Goal: Information Seeking & Learning: Learn about a topic

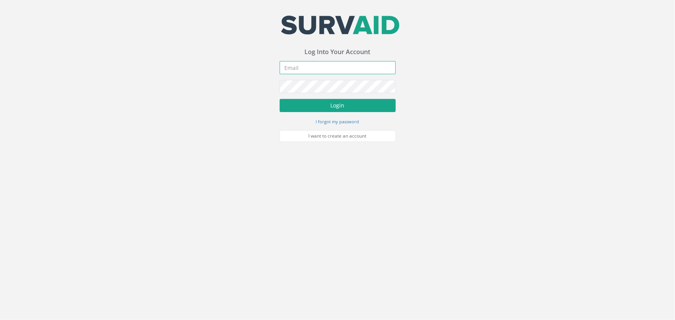
type input "[PERSON_NAME][EMAIL_ADDRESS][PERSON_NAME][DOMAIN_NAME]"
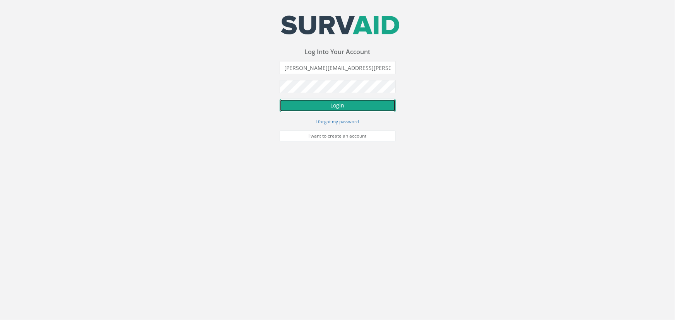
click at [321, 112] on button "Login" at bounding box center [338, 105] width 116 height 13
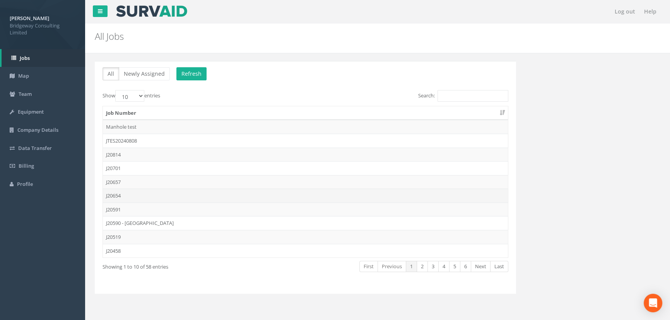
click at [118, 196] on td "J20654" at bounding box center [305, 196] width 405 height 14
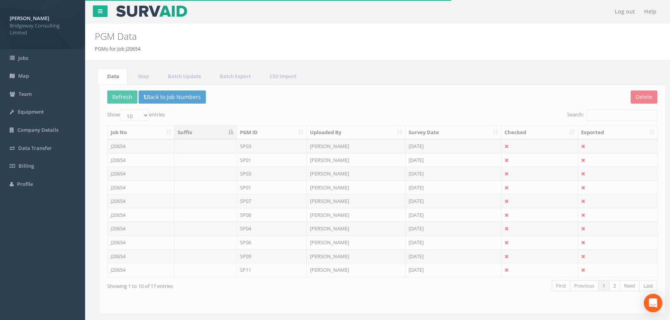
click at [422, 135] on th "Survey Date" at bounding box center [449, 133] width 96 height 14
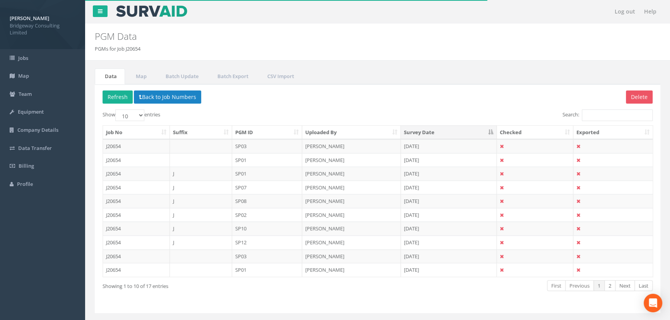
click at [425, 134] on th "Survey Date" at bounding box center [449, 133] width 96 height 14
click at [423, 146] on td "[DATE]" at bounding box center [449, 146] width 96 height 14
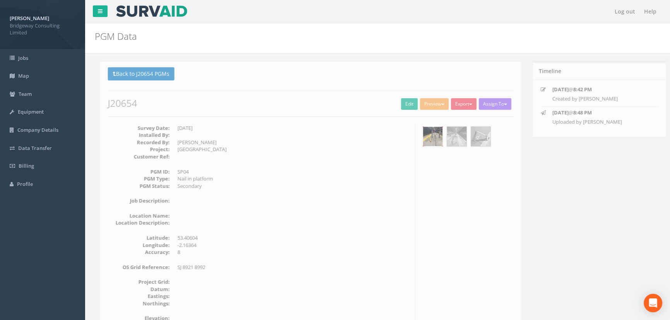
click at [430, 137] on img at bounding box center [427, 136] width 19 height 19
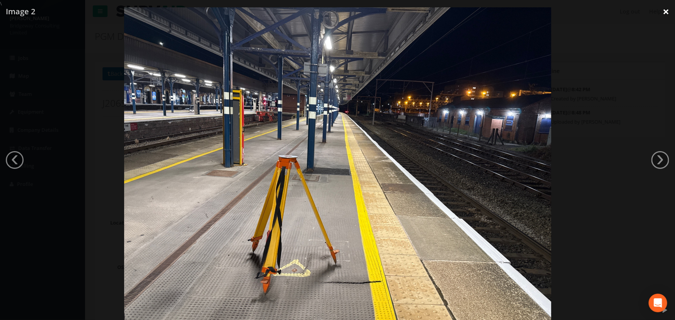
click at [667, 15] on link "×" at bounding box center [665, 11] width 18 height 23
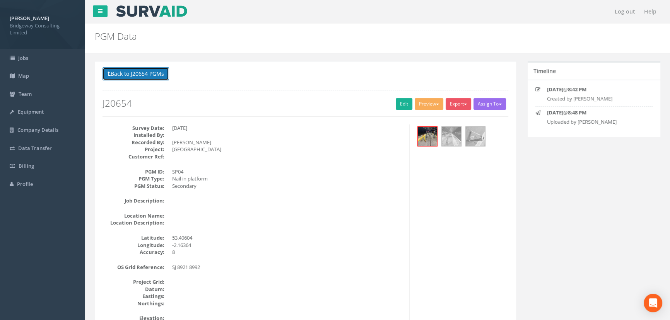
click at [133, 73] on button "Back to J20654 PGMs" at bounding box center [135, 73] width 66 height 13
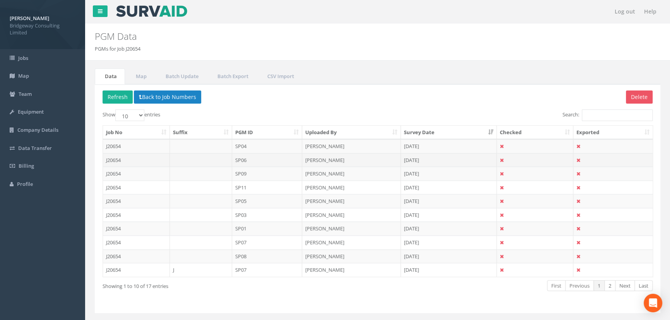
click at [326, 159] on td "[PERSON_NAME]" at bounding box center [351, 160] width 99 height 14
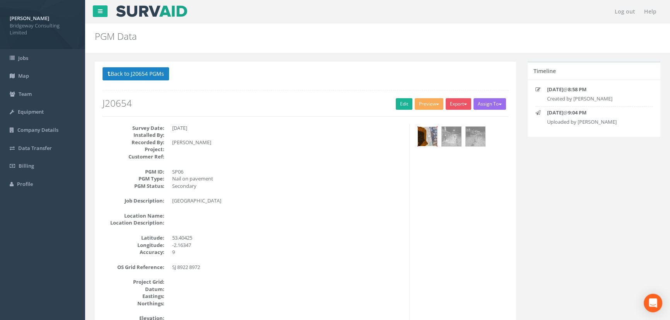
click at [422, 137] on img at bounding box center [427, 136] width 19 height 19
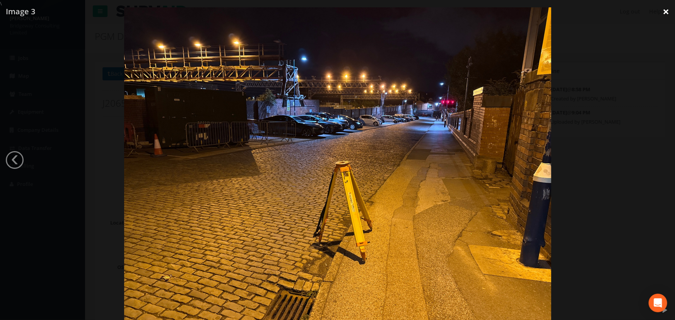
click at [662, 12] on link "×" at bounding box center [665, 11] width 18 height 23
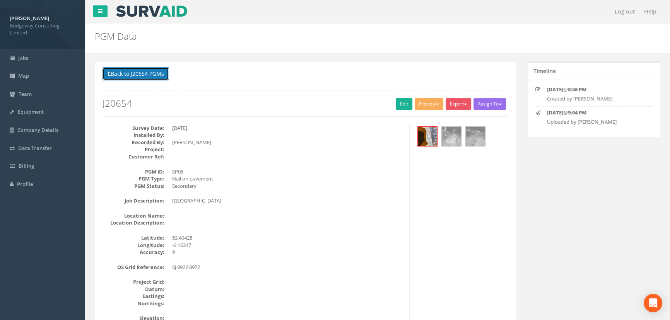
click at [149, 73] on button "Back to J20654 PGMs" at bounding box center [135, 73] width 66 height 13
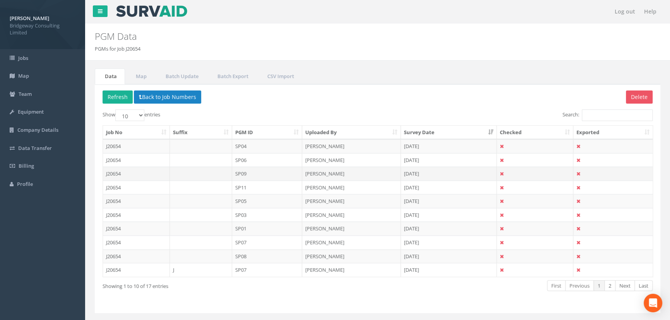
click at [352, 175] on td "[PERSON_NAME]" at bounding box center [351, 174] width 99 height 14
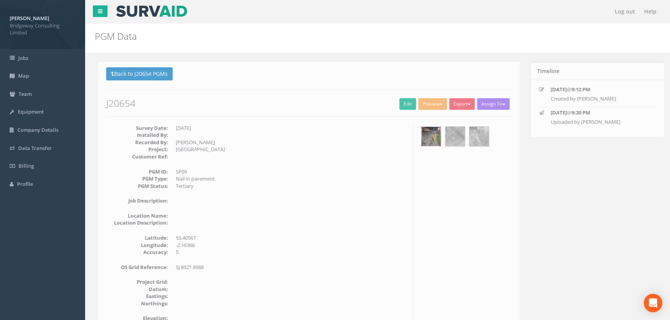
click at [428, 135] on img at bounding box center [427, 136] width 19 height 19
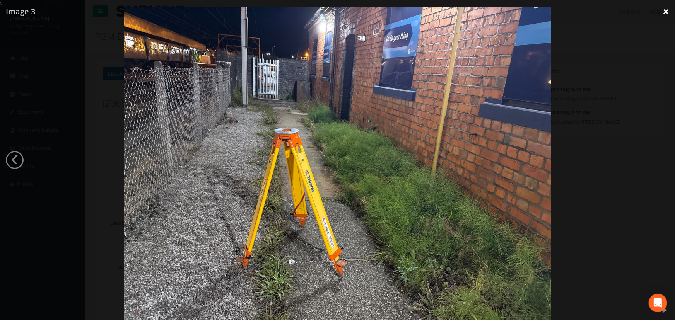
click at [663, 11] on link "×" at bounding box center [665, 11] width 18 height 23
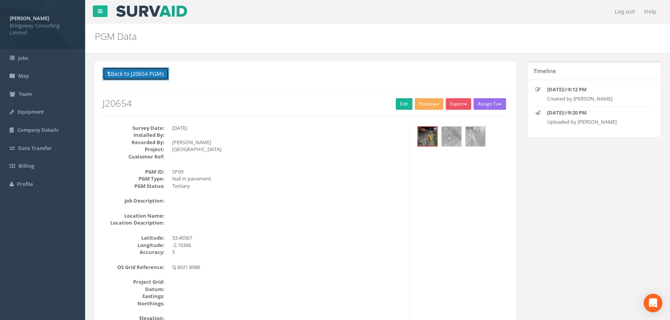
click at [162, 77] on button "Back to J20654 PGMs" at bounding box center [135, 73] width 66 height 13
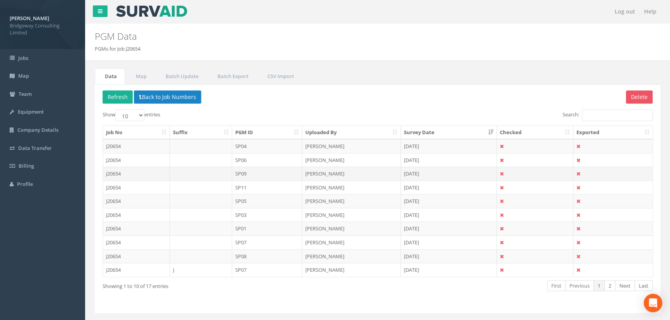
click at [330, 169] on td "[PERSON_NAME]" at bounding box center [351, 174] width 99 height 14
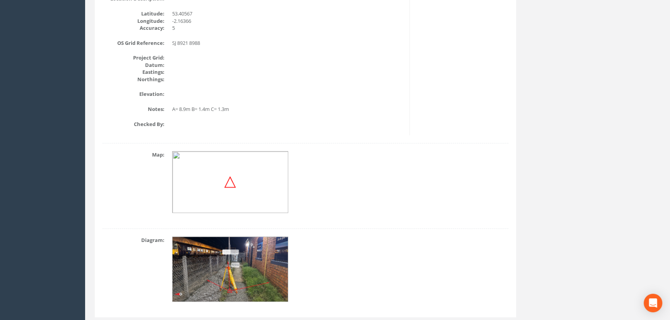
scroll to position [246, 0]
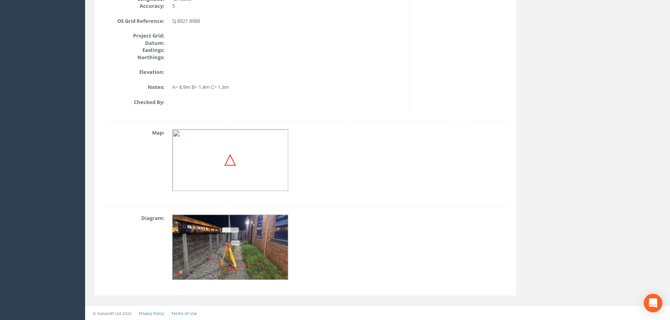
click at [240, 250] on img at bounding box center [230, 247] width 116 height 65
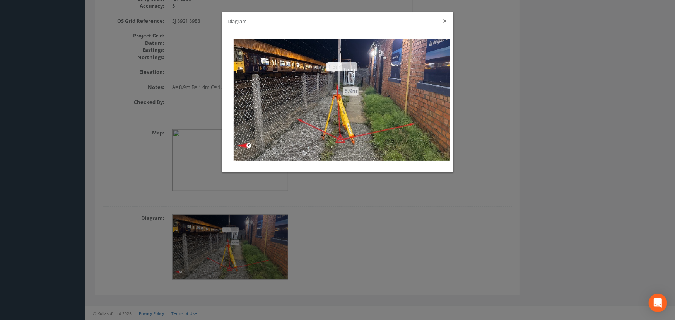
click at [444, 23] on button "×" at bounding box center [445, 21] width 5 height 8
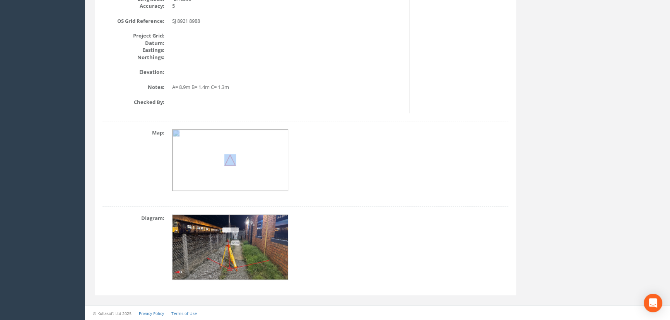
drag, startPoint x: 398, startPoint y: 195, endPoint x: 359, endPoint y: 104, distance: 99.1
click at [398, 199] on div "Back to J20654 PGMs Back to Map Assign To No Companies Added Export Bridgeway N…" at bounding box center [305, 55] width 421 height 481
click at [255, 244] on img at bounding box center [230, 247] width 116 height 65
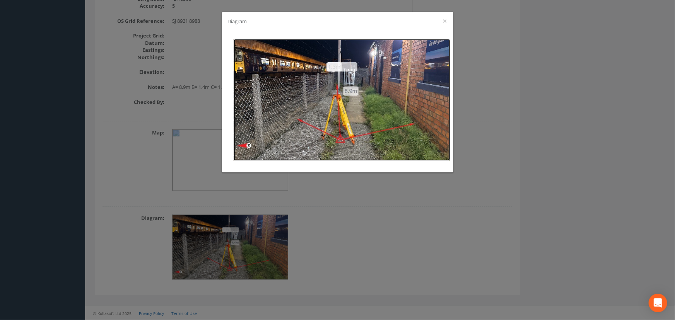
click at [341, 67] on img at bounding box center [342, 100] width 217 height 122
click at [445, 20] on button "×" at bounding box center [445, 21] width 5 height 8
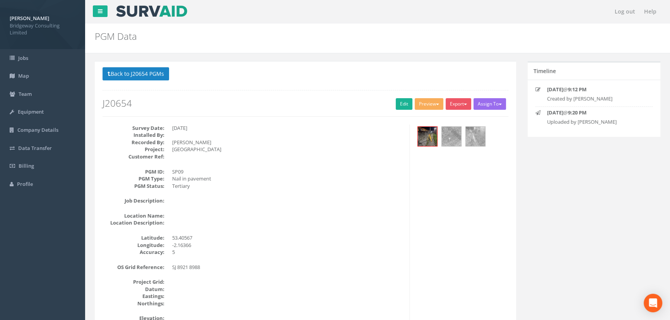
scroll to position [35, 0]
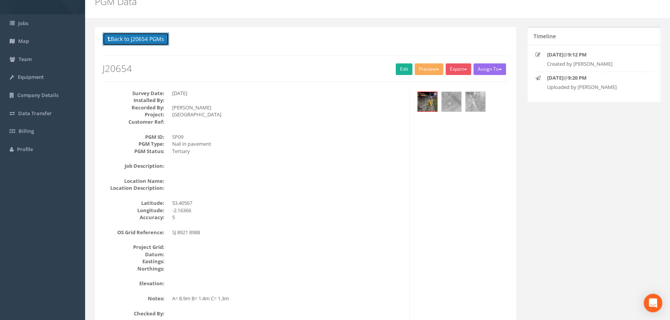
click at [158, 37] on button "Back to J20654 PGMs" at bounding box center [135, 38] width 66 height 13
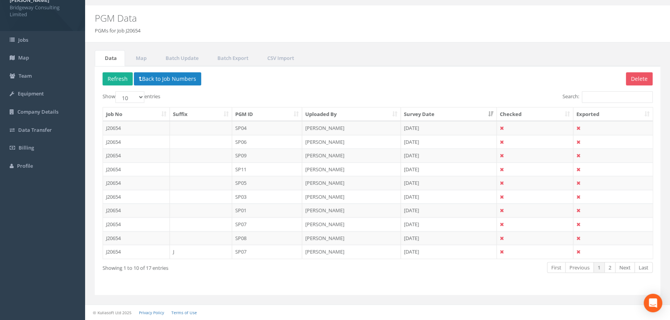
scroll to position [17, 0]
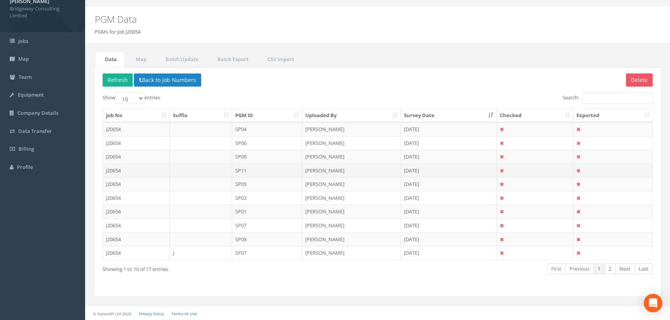
click at [324, 169] on td "[PERSON_NAME]" at bounding box center [351, 171] width 99 height 14
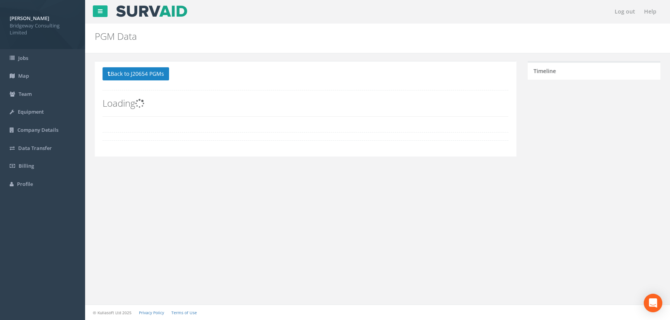
scroll to position [0, 0]
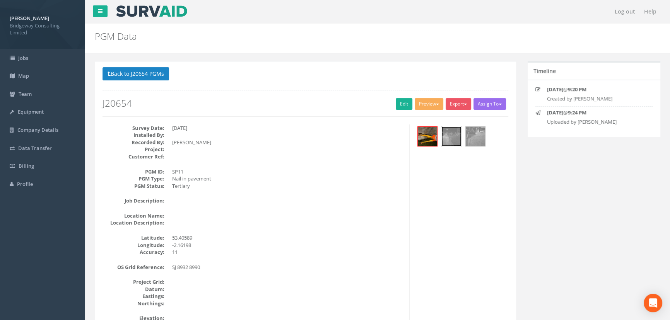
click at [442, 134] on img at bounding box center [451, 136] width 19 height 19
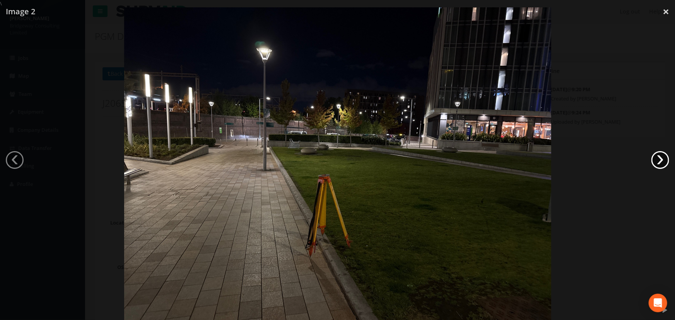
click at [658, 159] on link "›" at bounding box center [660, 160] width 18 height 18
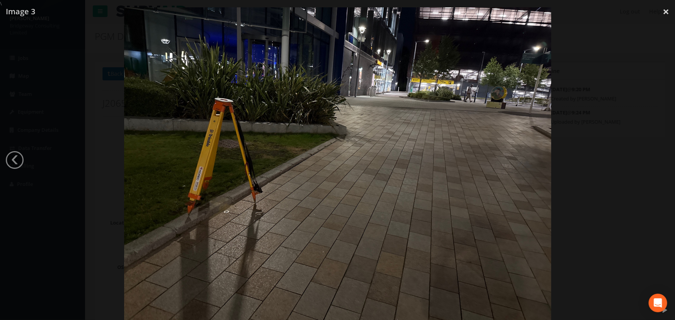
click at [658, 159] on div at bounding box center [337, 167] width 675 height 320
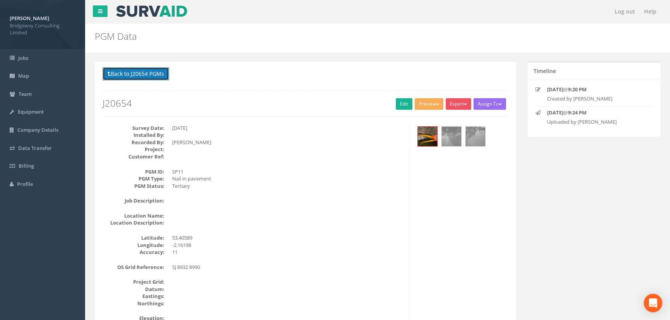
click at [139, 77] on button "Back to J20654 PGMs" at bounding box center [135, 73] width 66 height 13
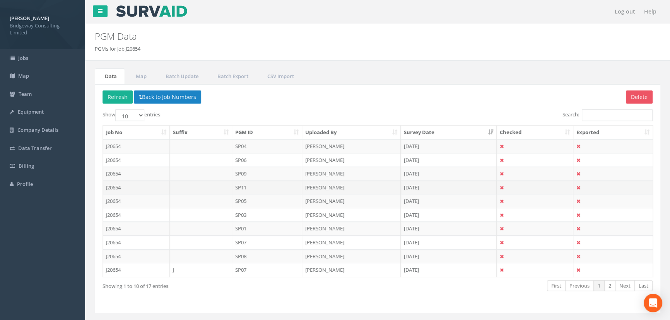
click at [258, 184] on td "SP11" at bounding box center [267, 188] width 70 height 14
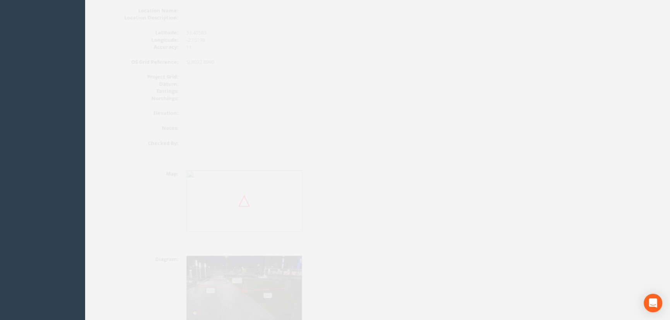
scroll to position [70, 0]
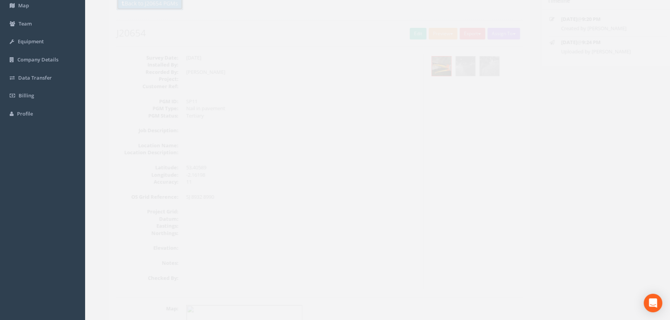
click at [148, 7] on button "Back to J20654 PGMs" at bounding box center [135, 3] width 66 height 13
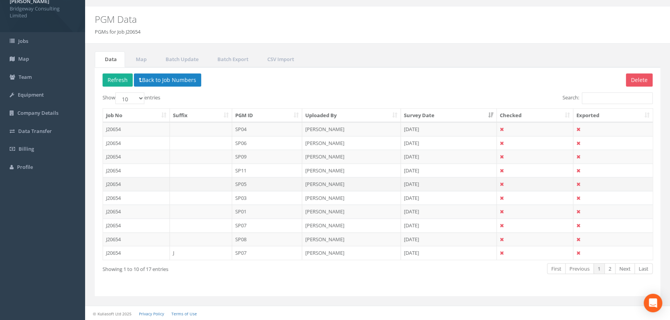
click at [321, 184] on td "[PERSON_NAME]" at bounding box center [351, 184] width 99 height 14
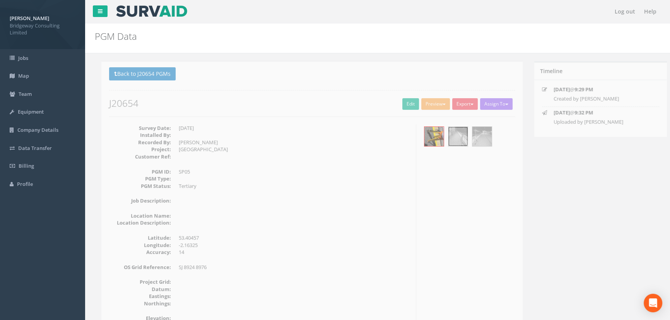
click at [452, 137] on img at bounding box center [451, 136] width 19 height 19
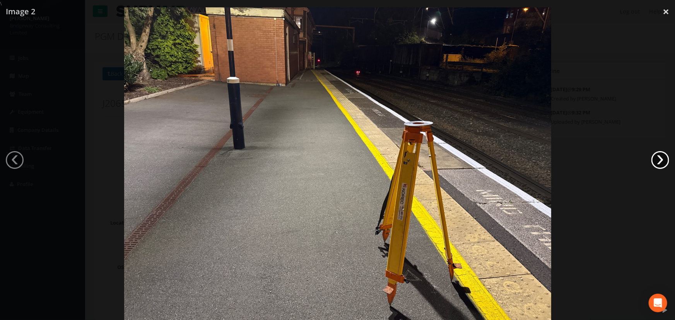
click at [665, 162] on link "›" at bounding box center [660, 160] width 18 height 18
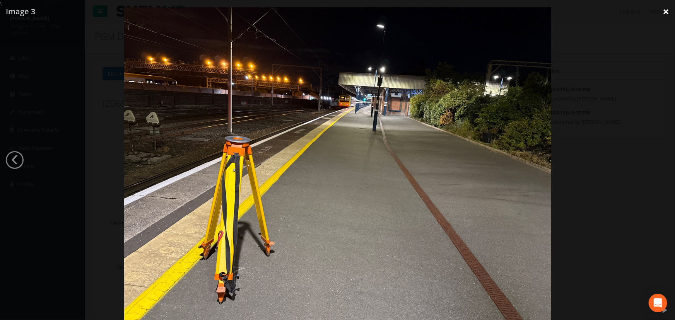
click at [670, 12] on link "×" at bounding box center [665, 11] width 18 height 23
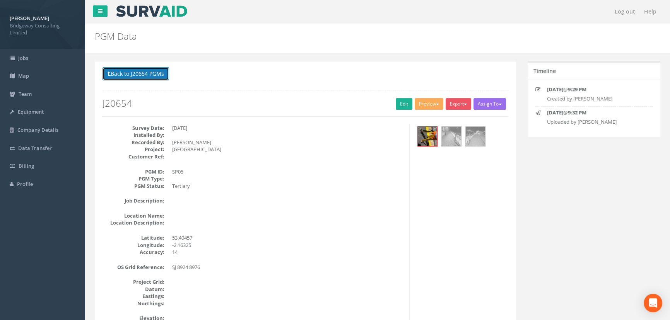
click at [125, 75] on button "Back to J20654 PGMs" at bounding box center [135, 73] width 66 height 13
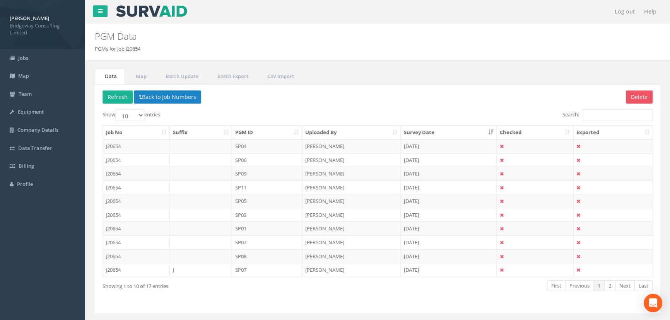
click at [251, 131] on th "PGM ID" at bounding box center [267, 133] width 70 height 14
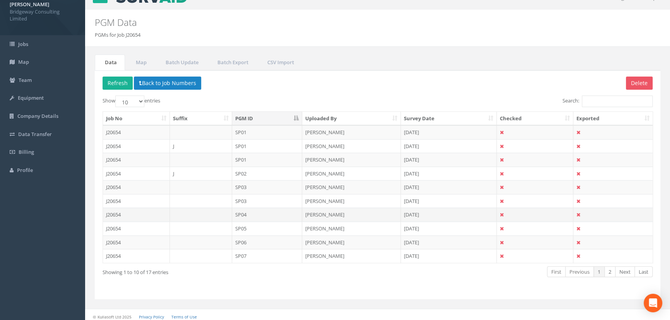
scroll to position [17, 0]
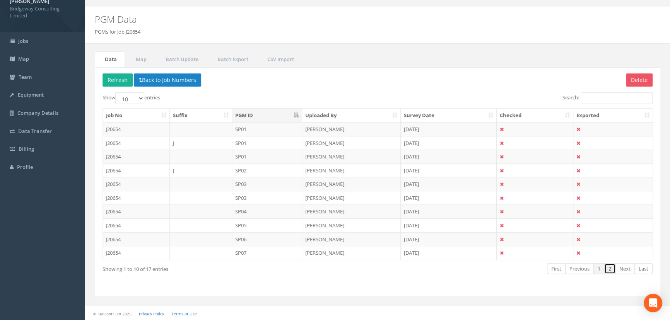
click at [609, 270] on link "2" at bounding box center [609, 268] width 11 height 11
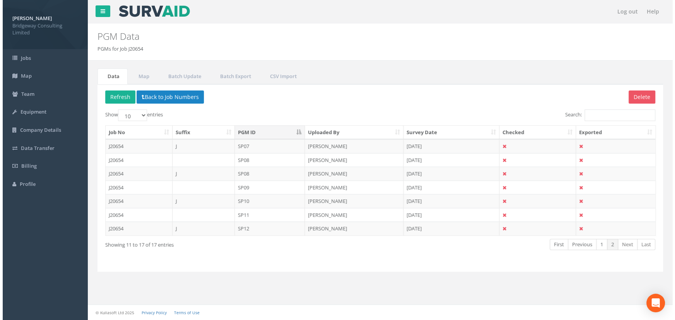
scroll to position [0, 0]
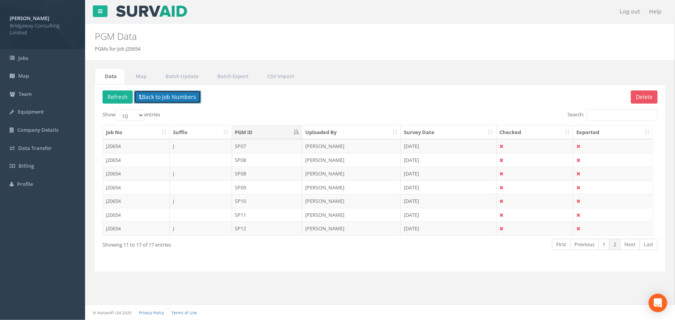
click at [162, 98] on button "Back to Job Numbers" at bounding box center [167, 96] width 67 height 13
